Goal: Ask a question

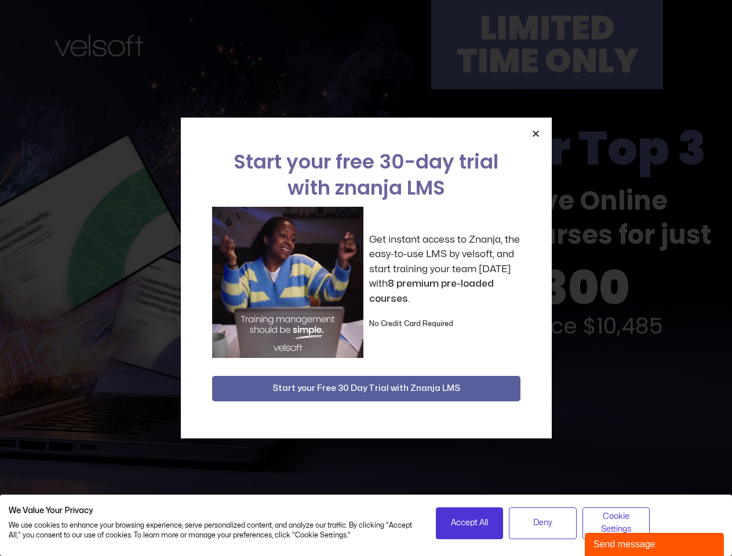
click at [366, 278] on div "Get instant access to Znanja, the easy-to-use LMS by velsoft, and start trainin…" at bounding box center [366, 282] width 308 height 151
click at [536, 133] on icon "Close" at bounding box center [536, 133] width 9 height 9
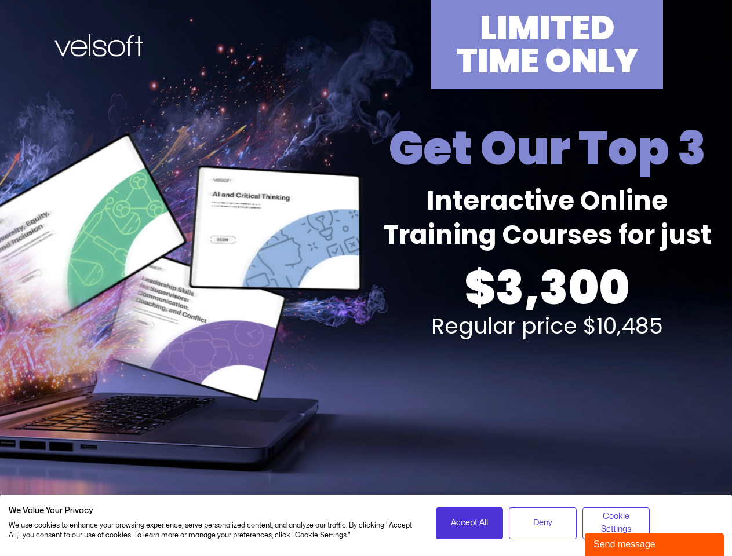
click at [366, 389] on div "LIMITED TIME ONLY Get Our Top 3 Interactive Online Training Courses for just $3…" at bounding box center [366, 256] width 719 height 512
click at [469, 523] on span "Accept All" at bounding box center [469, 523] width 37 height 13
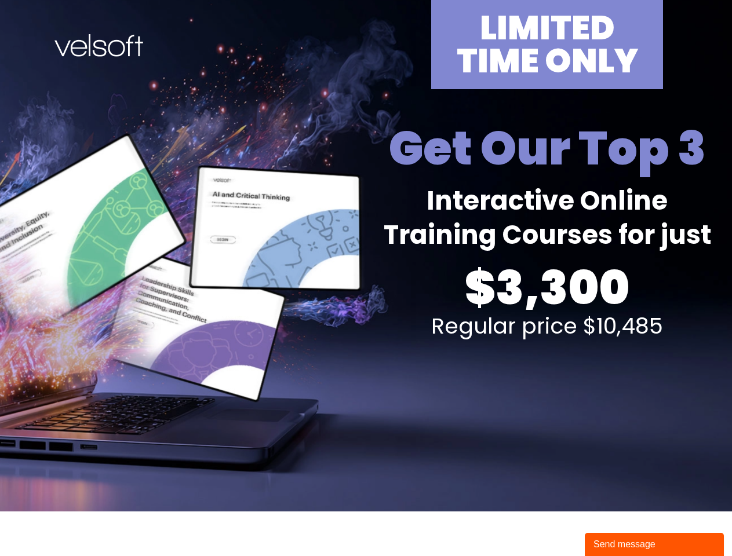
click at [654, 545] on div "Send message" at bounding box center [655, 545] width 122 height 14
